Goal: Task Accomplishment & Management: Use online tool/utility

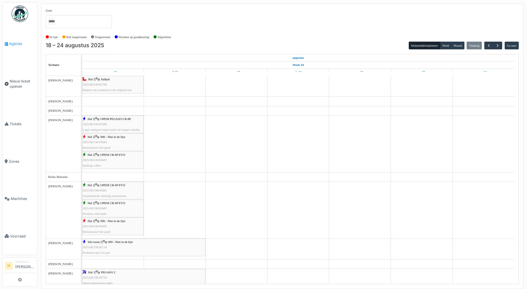
scroll to position [110, 0]
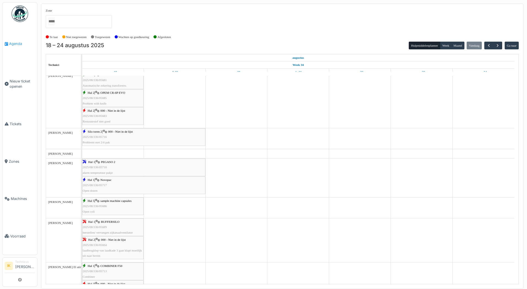
click at [16, 44] on span "Agenda" at bounding box center [22, 43] width 26 height 5
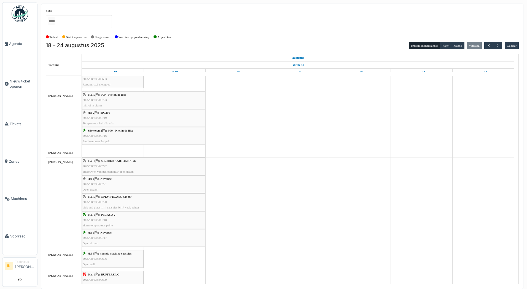
scroll to position [138, 0]
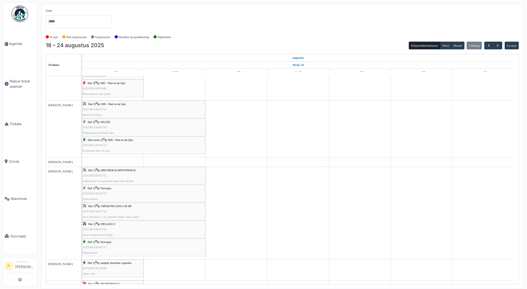
click at [104, 107] on div "Hal 5 | 000 - Niet in de lijst 2025/08/336/05723 inktrol in alarm" at bounding box center [144, 109] width 122 height 16
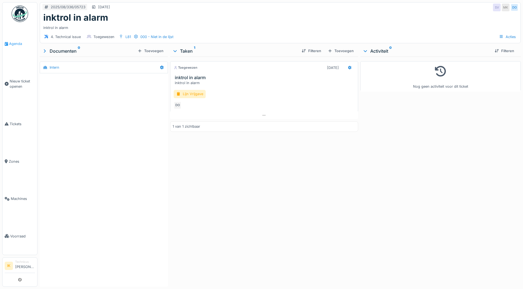
click at [19, 45] on span "Agenda" at bounding box center [22, 43] width 26 height 5
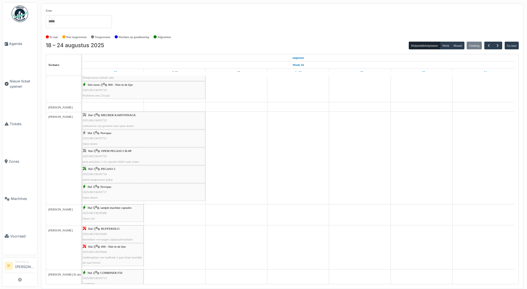
scroll to position [193, 0]
click at [110, 155] on div "Hal 5 | OPEM PEGASO CR-8P 2025/08/336/05720 pick and place 1 rij capsules blijf…" at bounding box center [144, 156] width 122 height 16
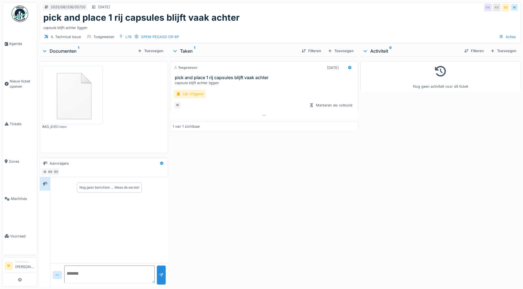
click at [186, 95] on div "Lijn Vrijgave" at bounding box center [190, 94] width 32 height 8
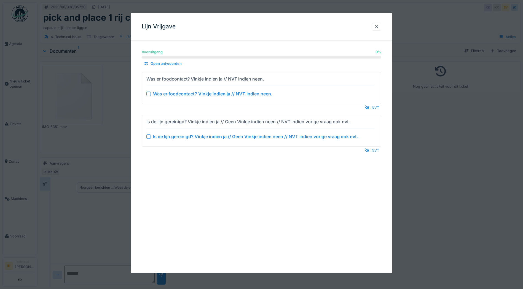
click at [148, 92] on div at bounding box center [148, 93] width 4 height 4
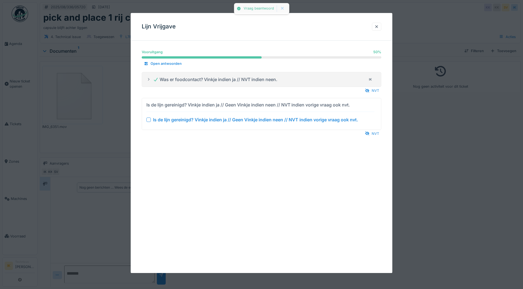
click at [149, 119] on div at bounding box center [148, 119] width 4 height 4
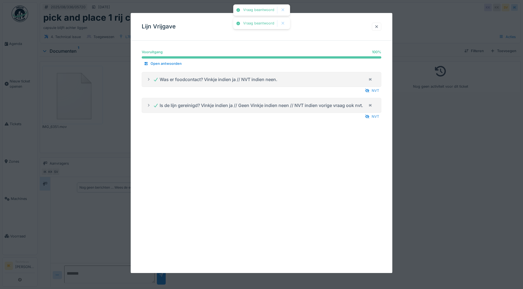
click at [379, 26] on div at bounding box center [376, 26] width 4 height 5
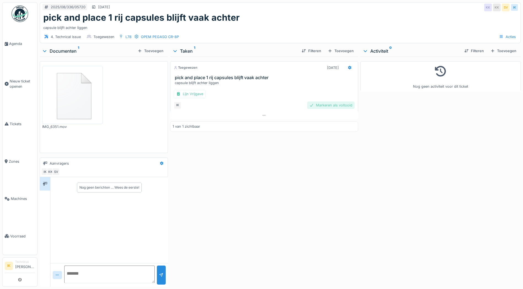
click at [318, 105] on div "Markeren als voltooid" at bounding box center [330, 104] width 47 height 7
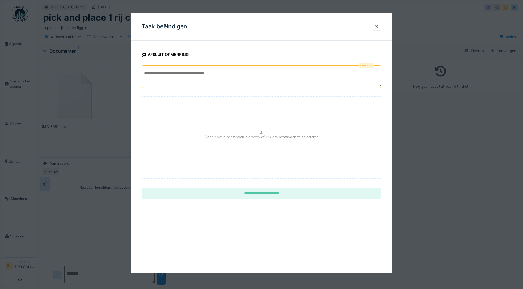
click at [150, 73] on textarea at bounding box center [261, 76] width 239 height 23
type textarea "**********"
